Goal: Task Accomplishment & Management: Use online tool/utility

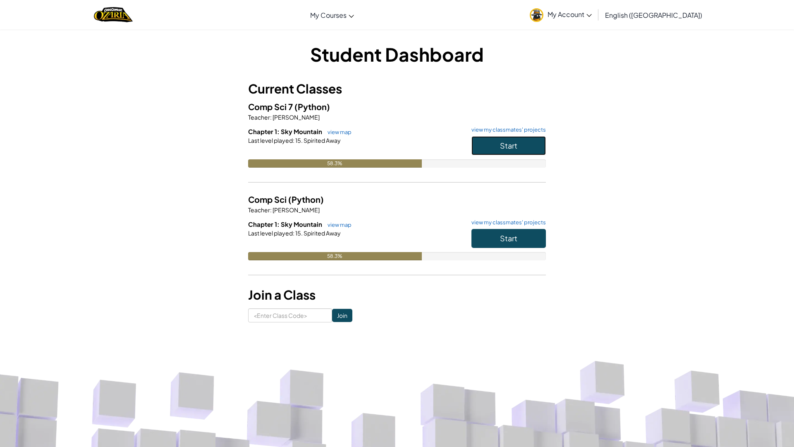
click at [496, 139] on button "Start" at bounding box center [508, 145] width 74 height 19
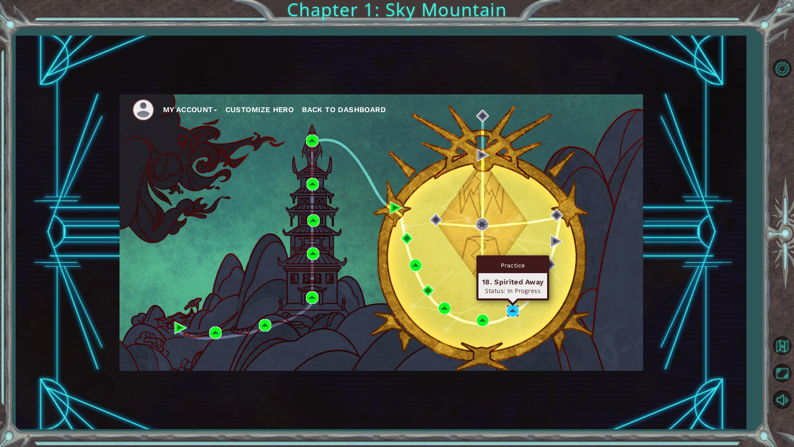
click at [518, 315] on img at bounding box center [513, 310] width 12 height 12
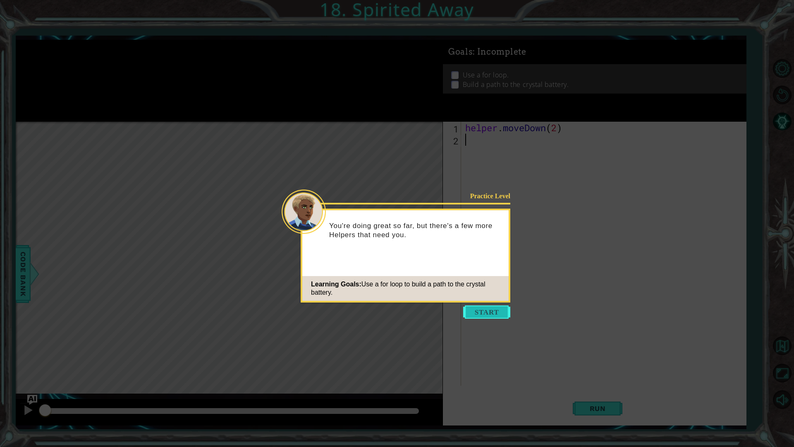
click at [485, 313] on button "Start" at bounding box center [486, 311] width 47 height 13
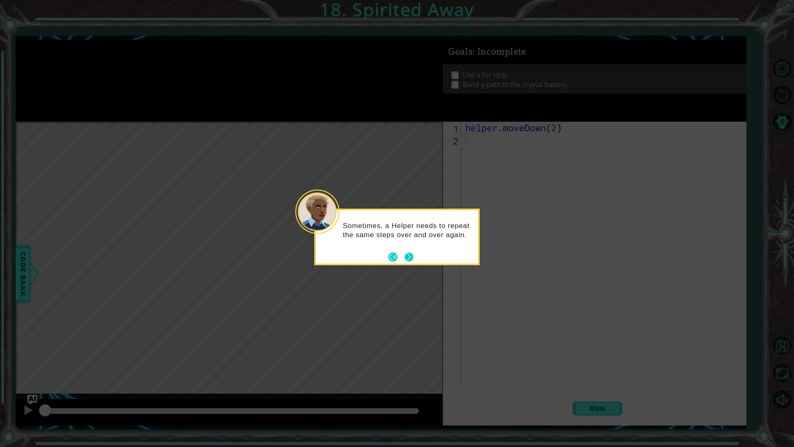
click at [411, 256] on button "Next" at bounding box center [408, 256] width 15 height 15
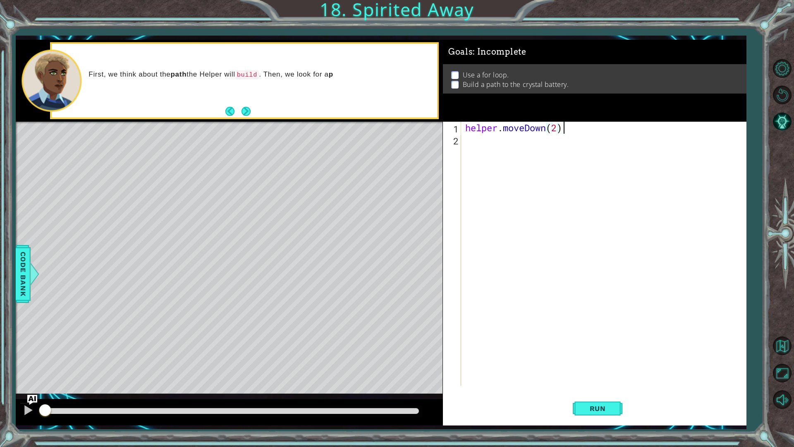
click at [572, 131] on div "helper . moveDown ( 2 )" at bounding box center [606, 266] width 284 height 288
type textarea "helper.moveDown(2)"
click at [490, 143] on div "helper . moveDown ( 2 )" at bounding box center [606, 266] width 284 height 288
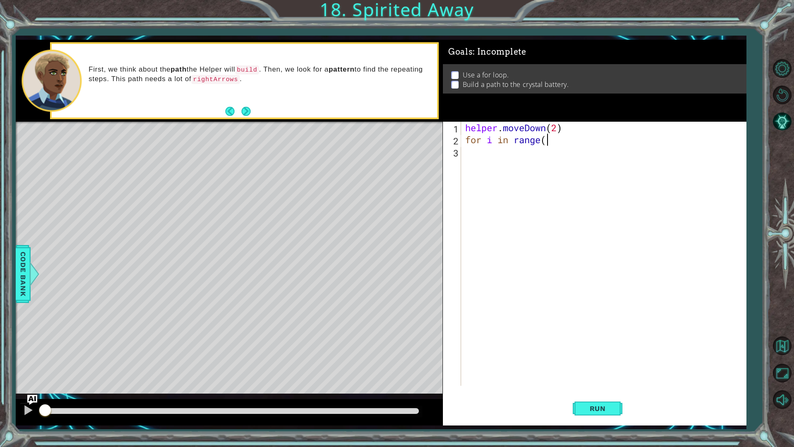
scroll to position [0, 3]
type textarea "for i in range(4)"
click at [471, 151] on div "helper . moveDown ( 2 ) for i in range ( 4 )" at bounding box center [606, 266] width 284 height 288
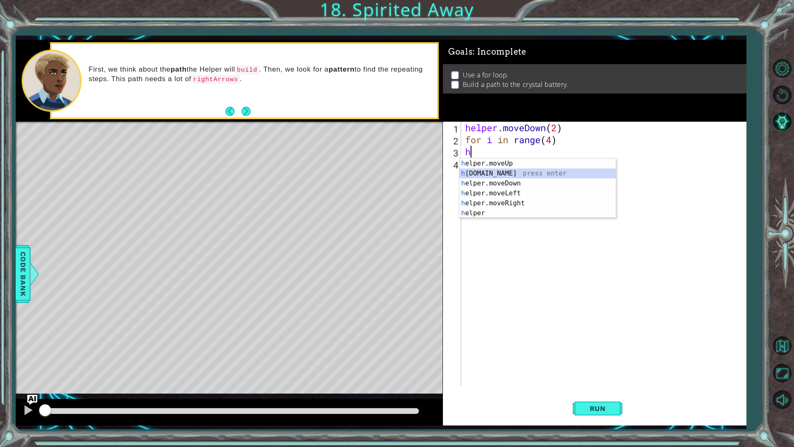
click at [505, 174] on div "h elper.moveUp press enter h [DOMAIN_NAME] press enter h elper.moveDown press e…" at bounding box center [537, 197] width 156 height 79
type textarea "[DOMAIN_NAME]("rightArrow")"
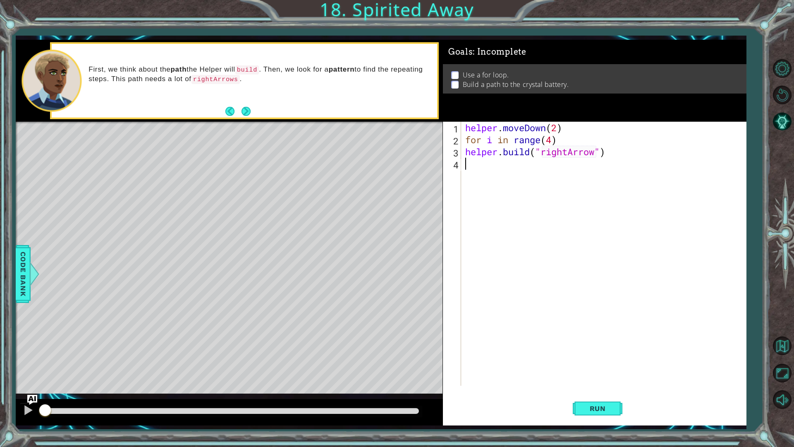
click at [504, 172] on div "helper . moveDown ( 2 ) for i in range ( 4 ) helper . build ( "rightArrow" )" at bounding box center [606, 266] width 284 height 288
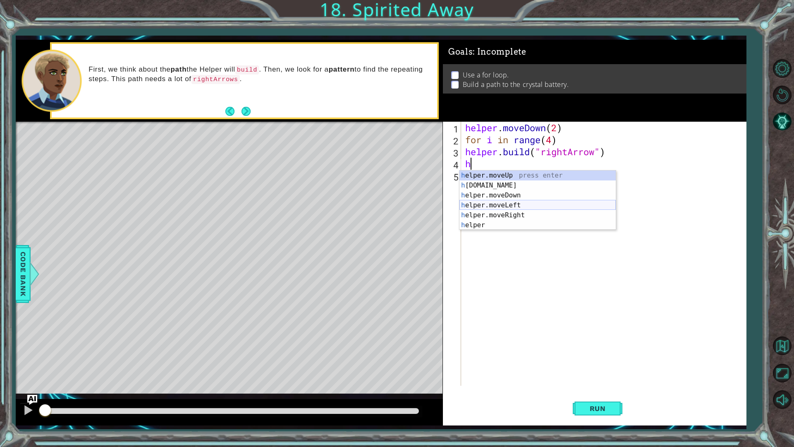
click at [511, 210] on div "h elper.moveUp press enter h [DOMAIN_NAME] press enter h elper.moveDown press e…" at bounding box center [537, 209] width 156 height 79
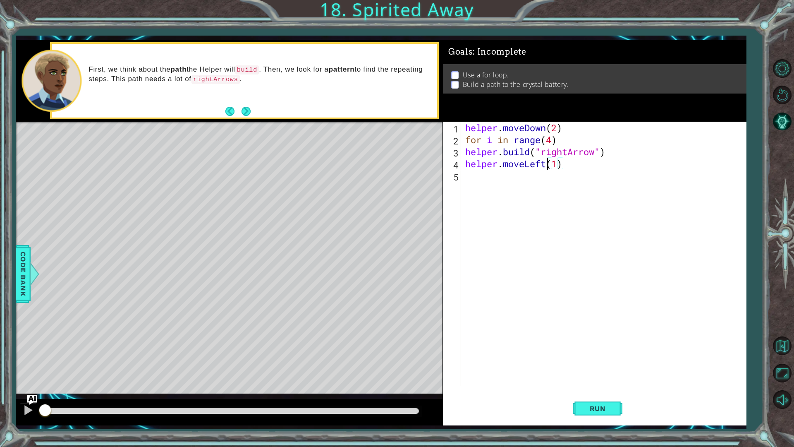
click at [549, 164] on div "helper . moveDown ( 2 ) for i in range ( 4 ) helper . build ( "rightArrow" ) he…" at bounding box center [606, 266] width 284 height 288
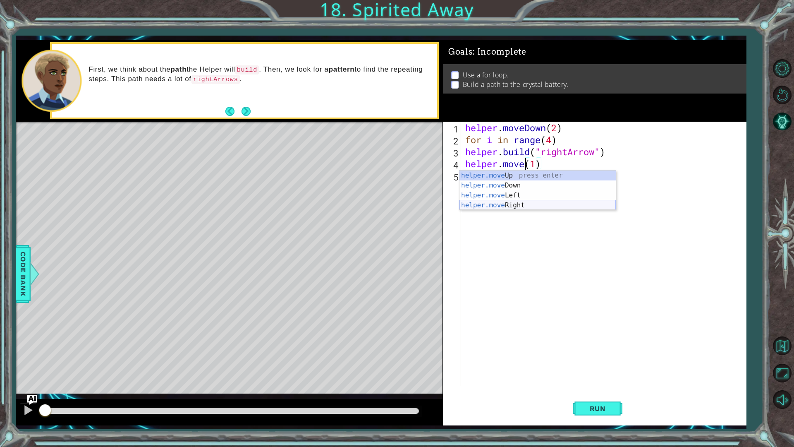
click at [524, 206] on div "helper.move Up press enter helper.move Down press enter helper.move Left press …" at bounding box center [537, 200] width 156 height 60
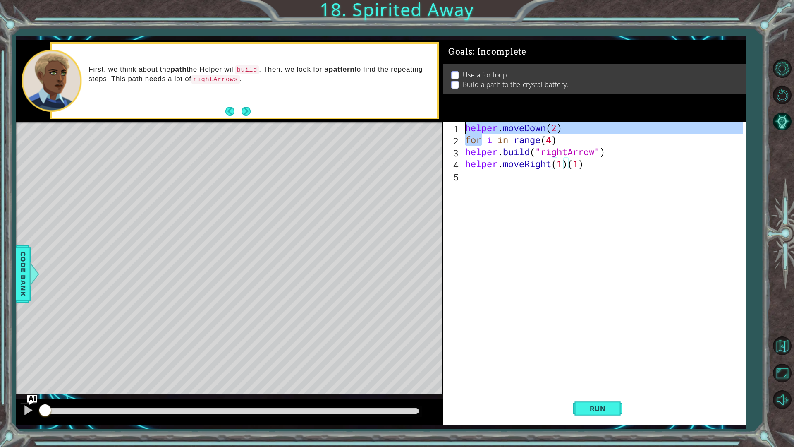
drag, startPoint x: 481, startPoint y: 165, endPoint x: 485, endPoint y: 175, distance: 10.2
click at [481, 166] on div "helper . moveDown ( 2 ) for i in range ( 4 ) helper . build ( "rightArrow" ) he…" at bounding box center [606, 266] width 284 height 288
type textarea "helper.moveDown(2) for i in range(4)"
click at [485, 175] on div "helper . moveDown ( 2 ) for i in range ( 4 ) helper . build ( "rightArrow" ) he…" at bounding box center [606, 266] width 284 height 288
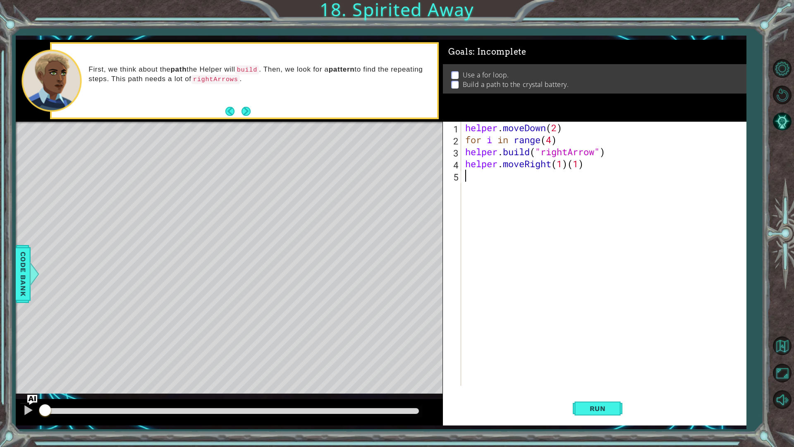
click at [464, 151] on div "helper . moveDown ( 2 ) for i in range ( 4 ) helper . build ( "rightArrow" ) he…" at bounding box center [606, 266] width 284 height 288
click at [464, 165] on div "helper . moveDown ( 2 ) for i in range ( 4 ) helper . build ( "rightArrow" ) he…" at bounding box center [606, 266] width 284 height 288
type textarea "helper.moveRight(1)(1)"
click at [489, 182] on div "helper . moveDown ( 2 ) for i in range ( 4 ) helper . build ( "rightArrow" ) he…" at bounding box center [606, 266] width 284 height 288
click at [480, 177] on div "helper . moveDown ( 2 ) for i in range ( 4 ) helper . build ( "rightArrow" ) he…" at bounding box center [606, 266] width 284 height 288
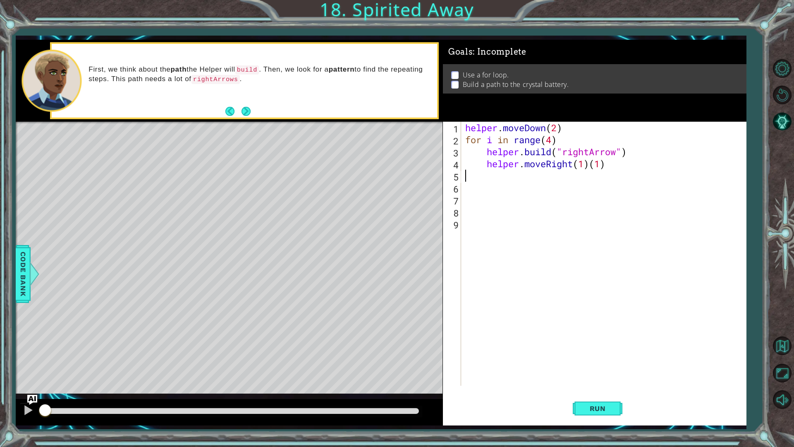
click at [482, 194] on div "helper . moveDown ( 2 ) for i in range ( 4 ) helper . build ( "rightArrow" ) he…" at bounding box center [606, 266] width 284 height 288
click at [473, 187] on div "helper . moveDown ( 2 ) for i in range ( 4 ) helper . build ( "rightArrow" ) he…" at bounding box center [606, 266] width 284 height 288
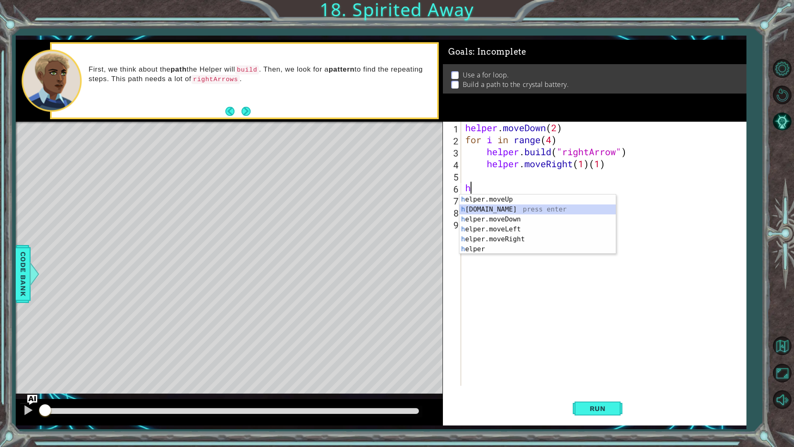
click at [508, 206] on div "h elper.moveUp press enter h [DOMAIN_NAME] press enter h elper.moveDown press e…" at bounding box center [537, 233] width 156 height 79
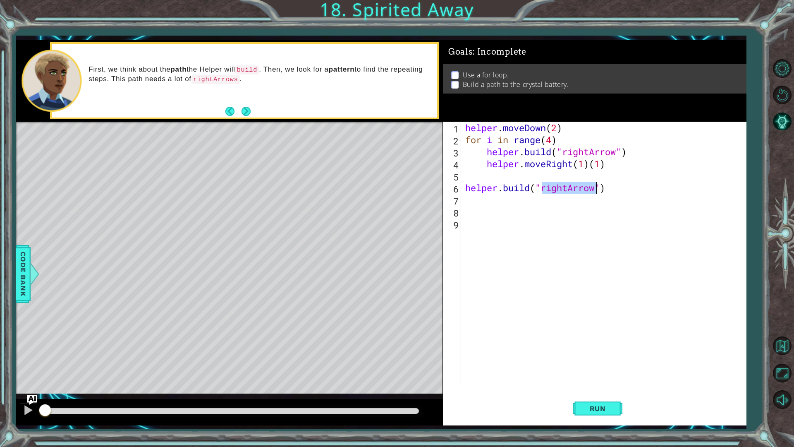
click at [565, 182] on div "helper . moveDown ( 2 ) for i in range ( 4 ) helper . build ( "rightArrow" ) he…" at bounding box center [604, 254] width 280 height 264
click at [566, 185] on div "helper . moveDown ( 2 ) for i in range ( 4 ) helper . build ( "rightArrow" ) he…" at bounding box center [606, 266] width 284 height 288
click at [567, 187] on div "helper . moveDown ( 2 ) for i in range ( 4 ) helper . build ( "rightArrow" ) he…" at bounding box center [606, 266] width 284 height 288
type textarea "[DOMAIN_NAME]("upArrow")"
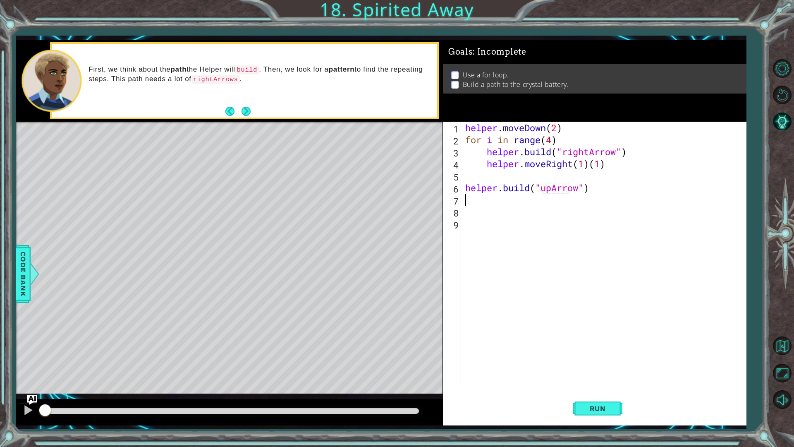
click at [490, 200] on div "helper . moveDown ( 2 ) for i in range ( 4 ) helper . build ( "rightArrow" ) he…" at bounding box center [606, 266] width 284 height 288
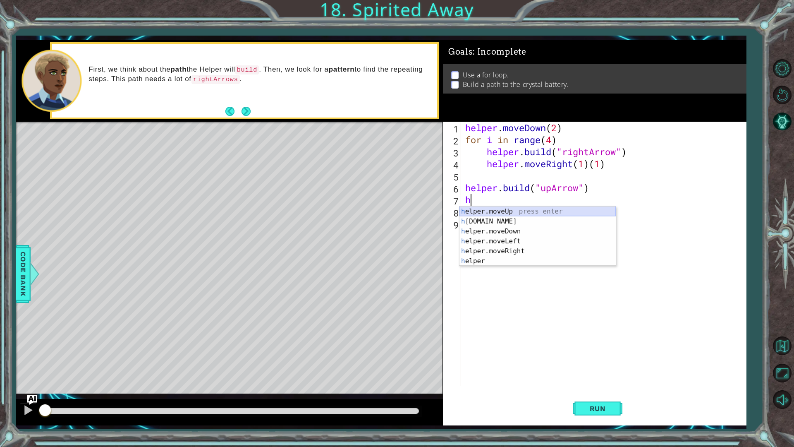
click at [508, 209] on div "h elper.moveUp press enter h [DOMAIN_NAME] press enter h elper.moveDown press e…" at bounding box center [537, 245] width 156 height 79
type textarea "helper.moveUp(1)"
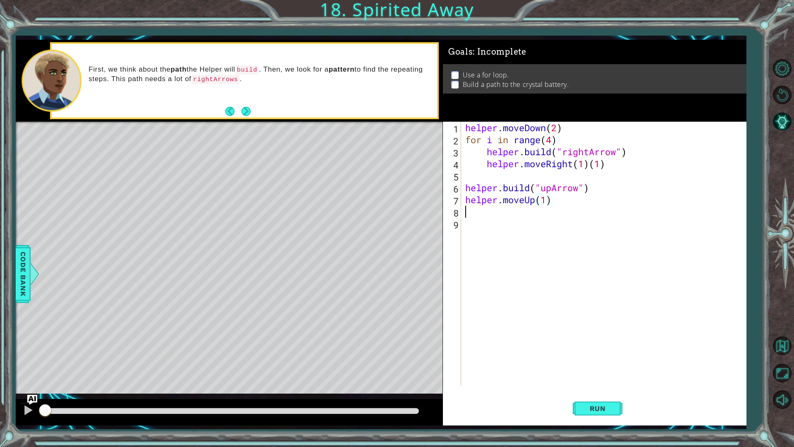
click at [476, 208] on div "helper . moveDown ( 2 ) for i in range ( 4 ) helper . build ( "rightArrow" ) he…" at bounding box center [606, 266] width 284 height 288
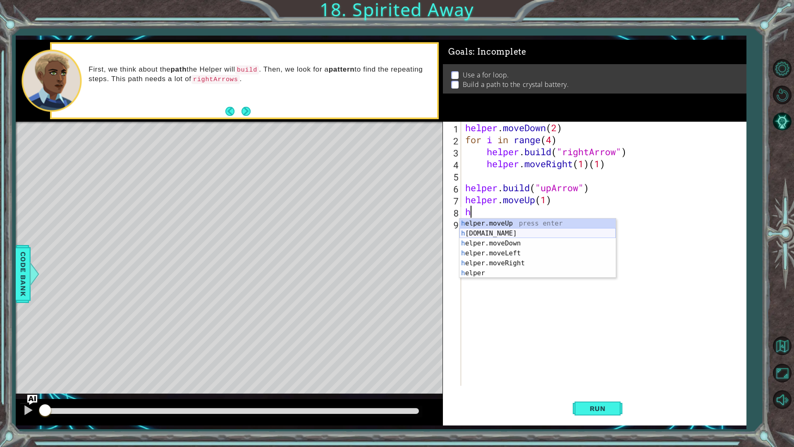
click at [497, 235] on div "h elper.moveUp press enter h [DOMAIN_NAME] press enter h elper.moveDown press e…" at bounding box center [537, 257] width 156 height 79
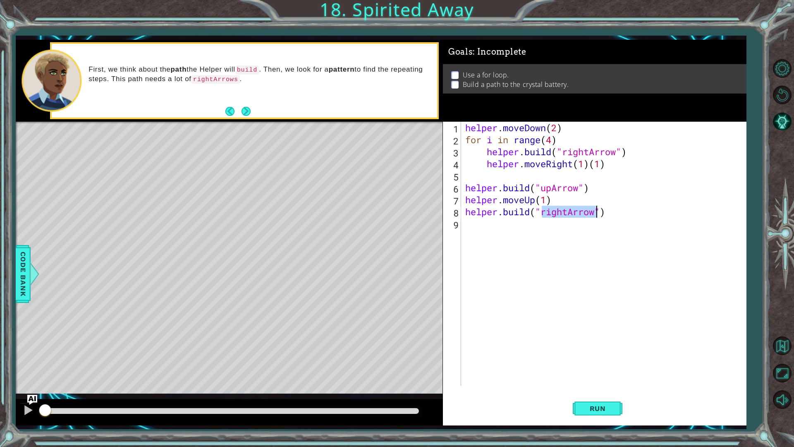
click at [569, 212] on div "helper . moveDown ( 2 ) for i in range ( 4 ) helper . build ( "rightArrow" ) he…" at bounding box center [604, 254] width 280 height 264
type textarea "[DOMAIN_NAME]("upArrow")"
click at [482, 226] on div "helper . moveDown ( 2 ) for i in range ( 4 ) helper . build ( "rightArrow" ) he…" at bounding box center [606, 266] width 284 height 288
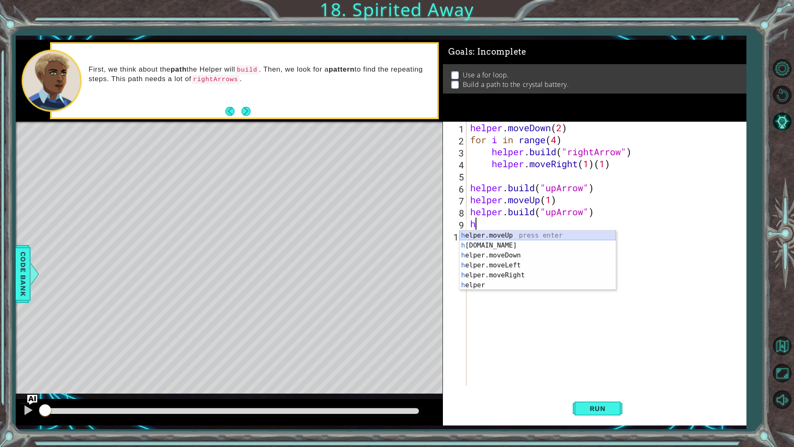
click at [514, 232] on div "h elper.moveUp press enter h [DOMAIN_NAME] press enter h elper.moveDown press e…" at bounding box center [537, 269] width 156 height 79
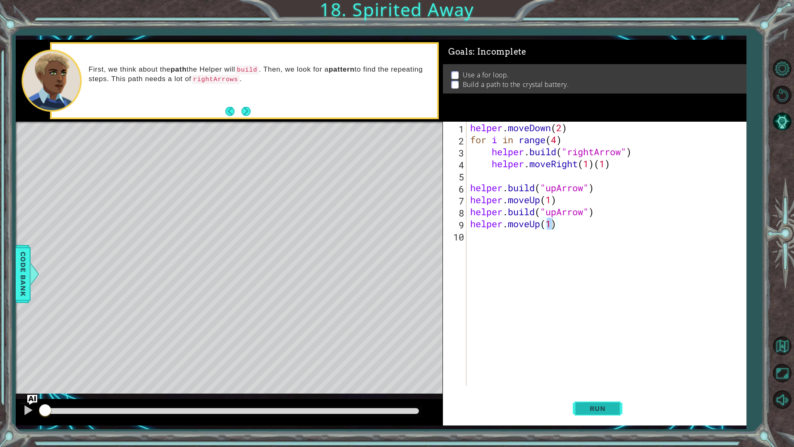
click at [588, 404] on span "Run" at bounding box center [597, 408] width 33 height 8
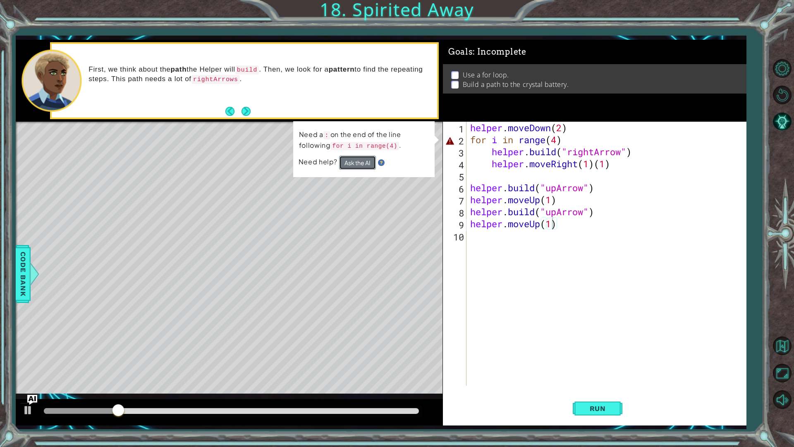
click at [343, 161] on button "Ask the AI" at bounding box center [357, 162] width 37 height 14
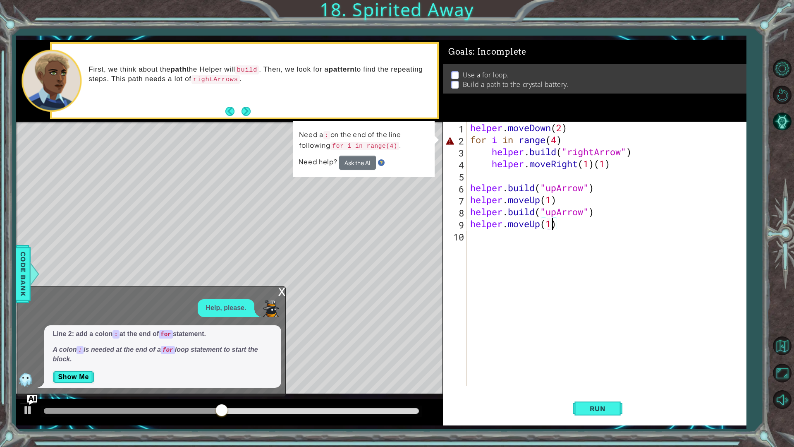
click at [280, 292] on div "x" at bounding box center [281, 291] width 7 height 8
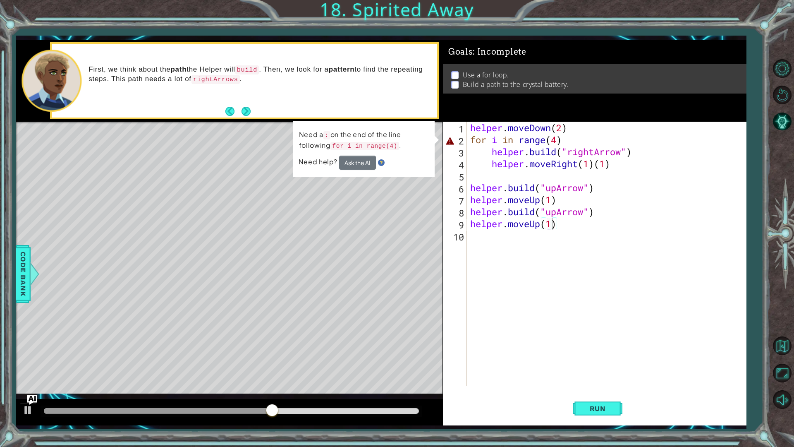
click at [567, 143] on div "helper . moveDown ( 2 ) for i in range ( 4 ) helper . build ( "rightArrow" ) he…" at bounding box center [608, 266] width 279 height 288
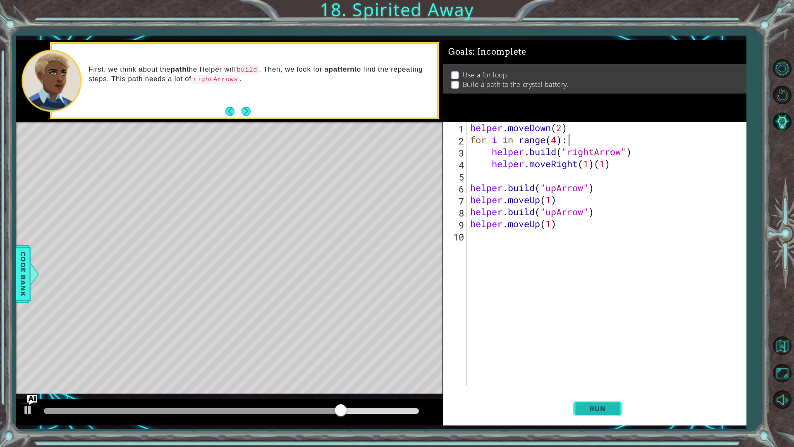
click at [585, 413] on button "Run" at bounding box center [598, 408] width 50 height 30
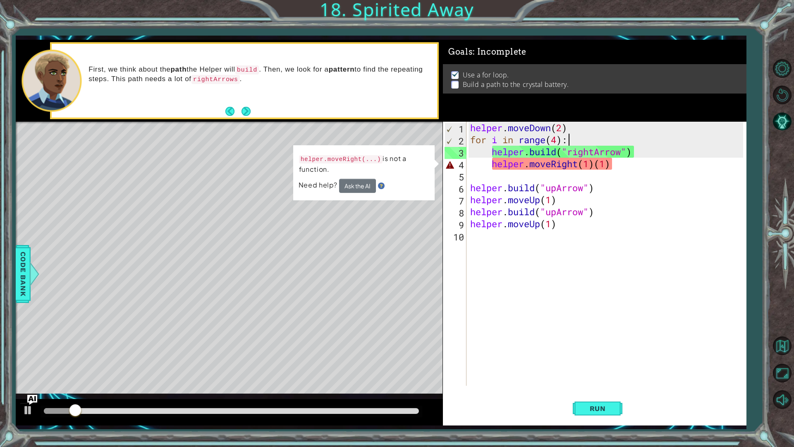
click at [623, 165] on div "helper . moveDown ( 2 ) for i in range ( 4 ) : helper . build ( "rightArrow" ) …" at bounding box center [608, 266] width 279 height 288
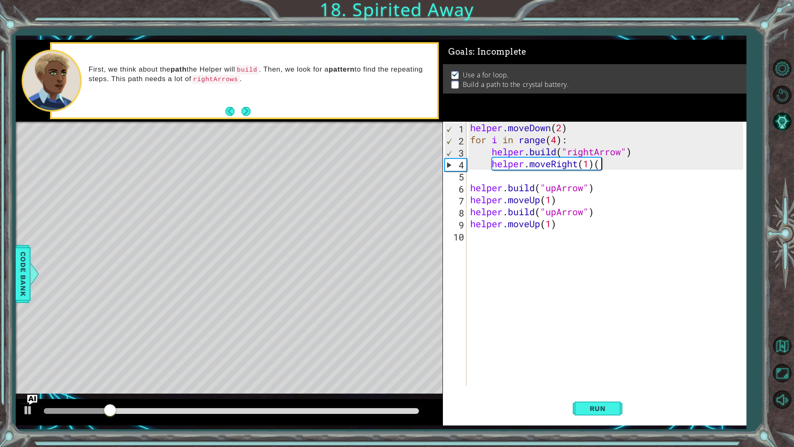
type textarea "helper.moveRight(1)"
click at [602, 409] on span "Run" at bounding box center [597, 408] width 33 height 8
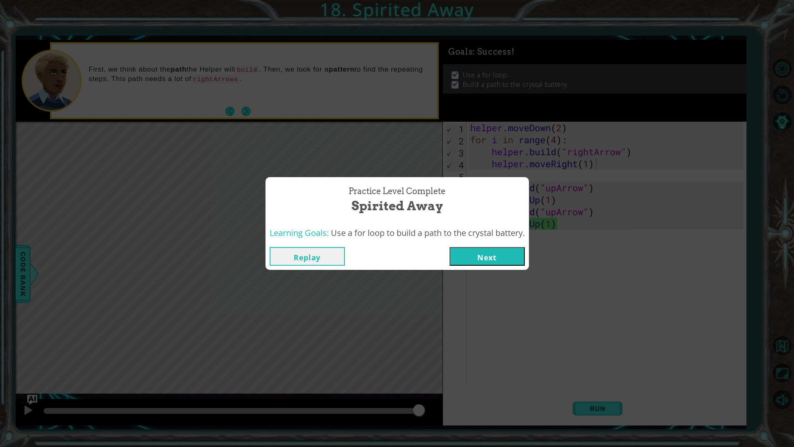
click at [499, 251] on button "Next" at bounding box center [486, 256] width 75 height 19
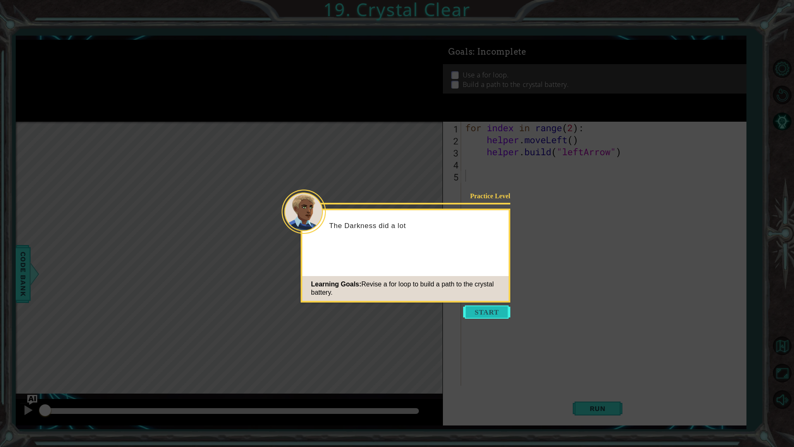
click at [489, 313] on button "Start" at bounding box center [486, 311] width 47 height 13
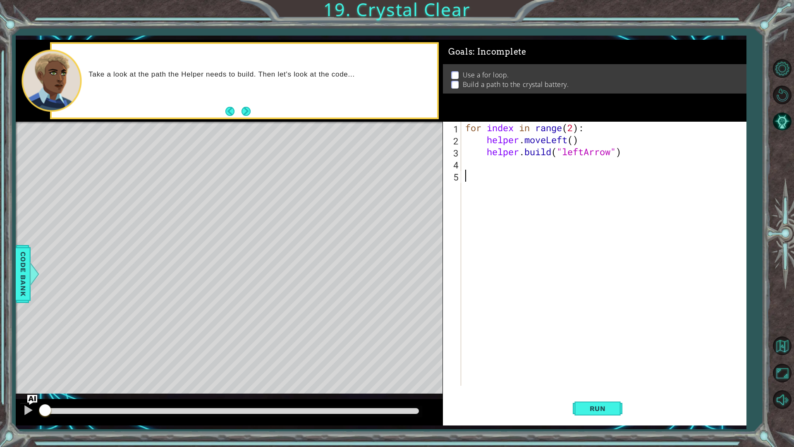
click at [478, 165] on div "for index in range ( 2 ) : helper . moveLeft ( ) helper . build ( "leftArrow" )" at bounding box center [606, 266] width 284 height 288
click at [482, 178] on div "for index in range ( 2 ) : helper . moveLeft ( ) helper . build ( "leftArrow" )" at bounding box center [606, 266] width 284 height 288
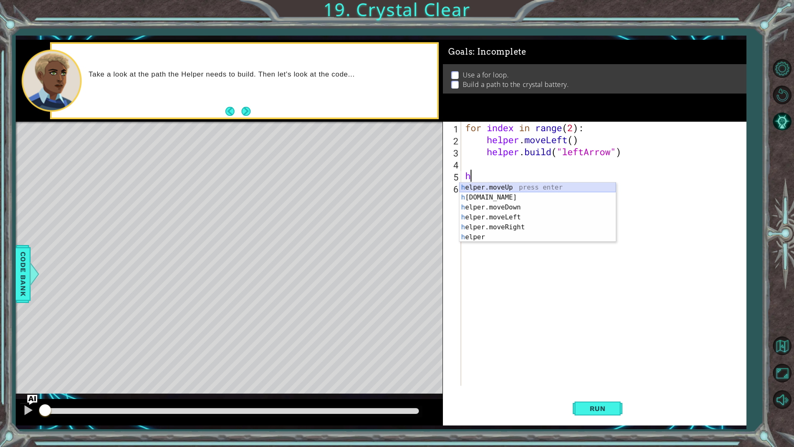
click at [497, 187] on div "h elper.moveUp press enter h [DOMAIN_NAME] press enter h elper.moveDown press e…" at bounding box center [537, 221] width 156 height 79
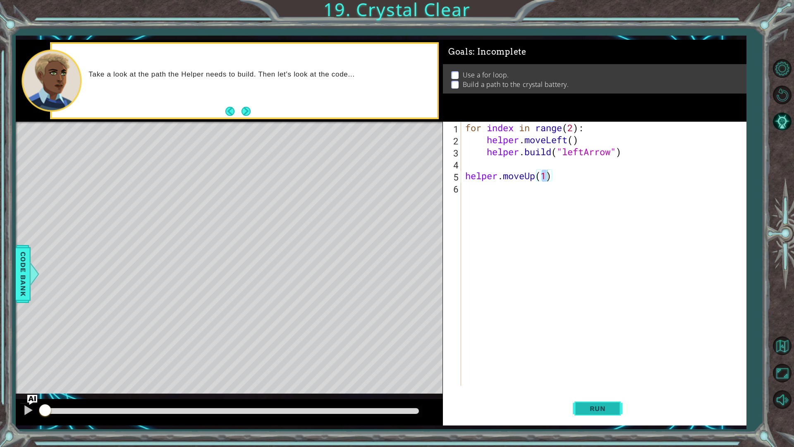
click at [591, 411] on span "Run" at bounding box center [597, 408] width 33 height 8
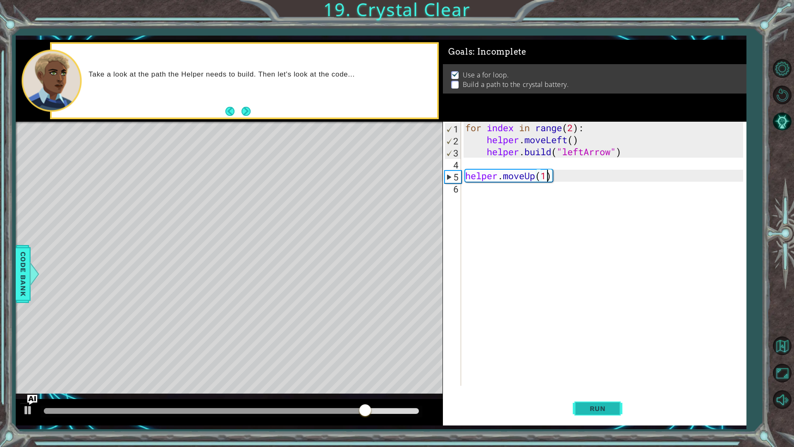
click at [585, 409] on span "Run" at bounding box center [597, 408] width 33 height 8
click at [574, 127] on div "for index in range ( 2 ) : helper . moveLeft ( ) helper . build ( "leftArrow" )…" at bounding box center [606, 266] width 284 height 288
type textarea "for index in range(4):"
click at [579, 411] on button "Run" at bounding box center [598, 408] width 50 height 30
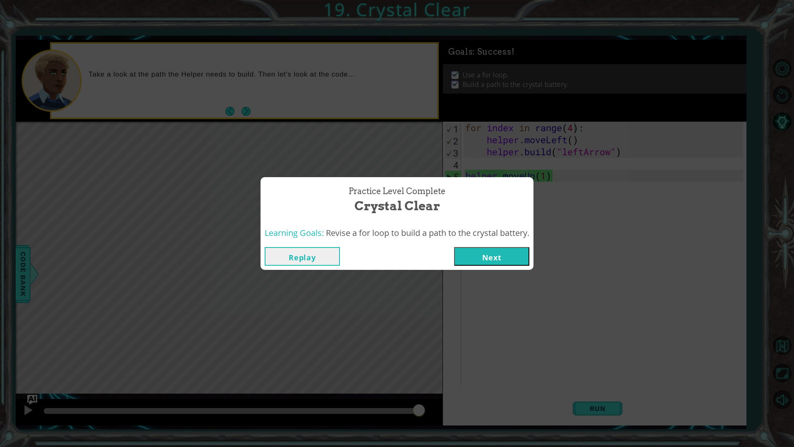
click at [487, 246] on div "Replay Next" at bounding box center [397, 256] width 273 height 27
click at [488, 252] on button "Next" at bounding box center [491, 256] width 75 height 19
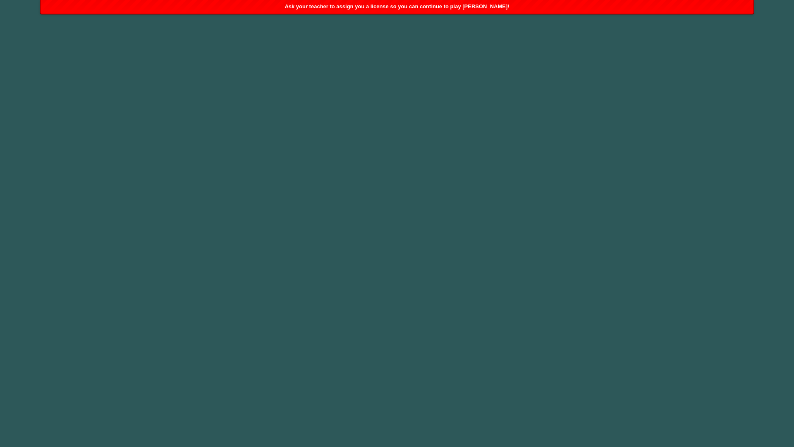
click at [410, 95] on body "1 2 h elper.moveUp press enter h [DOMAIN_NAME] press enter h elper.moveDown pre…" at bounding box center [397, 223] width 794 height 447
click at [330, 108] on body "1 2 h elper.moveUp press enter h [DOMAIN_NAME] press enter h elper.moveDown pre…" at bounding box center [397, 223] width 794 height 447
click at [407, 133] on body "1 2 h elper.moveUp press enter h [DOMAIN_NAME] press enter h elper.moveDown pre…" at bounding box center [397, 223] width 794 height 447
click at [392, 109] on body "1 2 h elper.moveUp press enter h [DOMAIN_NAME] press enter h elper.moveDown pre…" at bounding box center [397, 223] width 794 height 447
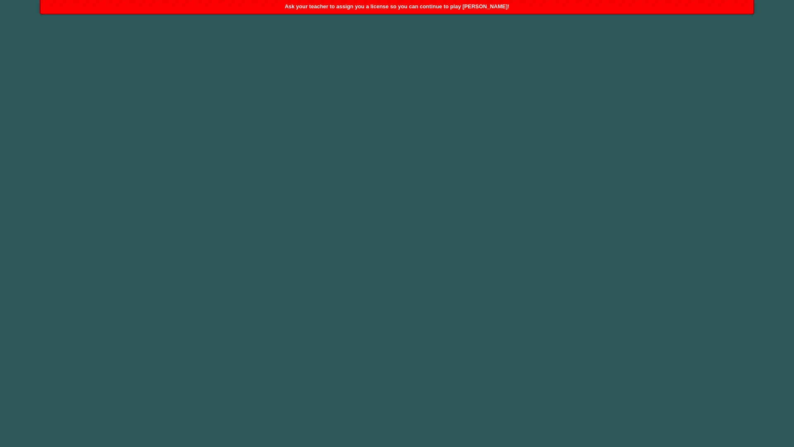
click at [305, 5] on span "Ask your teacher to assign you a license so you can continue to play [PERSON_NA…" at bounding box center [396, 6] width 225 height 6
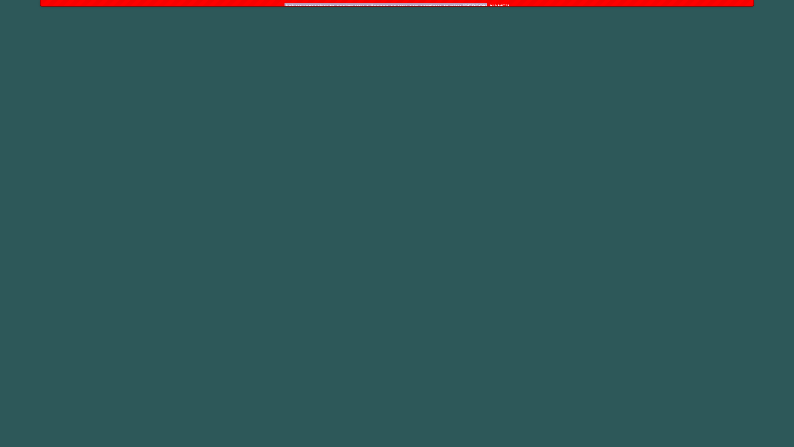
click at [305, 5] on body "1 2 h elper.moveUp press enter h [DOMAIN_NAME] press enter h elper.moveDown pre…" at bounding box center [397, 223] width 794 height 447
